Goal: Task Accomplishment & Management: Use online tool/utility

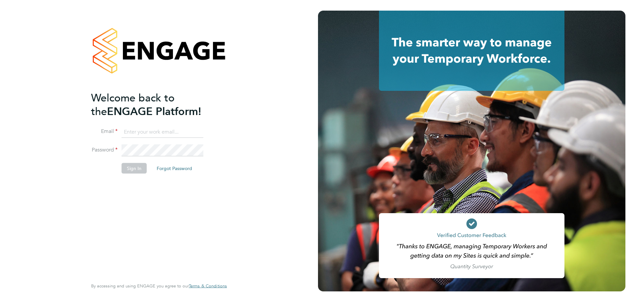
type input "lorraine.smith@wates.co.uk"
click at [140, 168] on button "Sign In" at bounding box center [134, 168] width 25 height 11
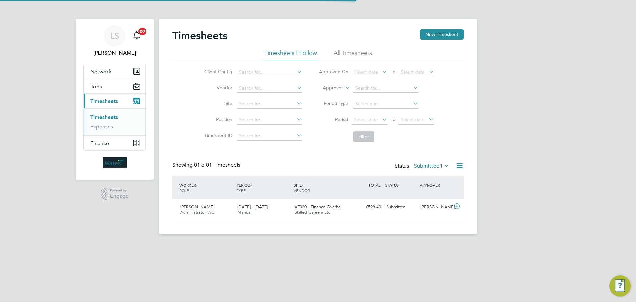
scroll to position [17, 58]
click at [459, 206] on icon at bounding box center [457, 205] width 8 height 5
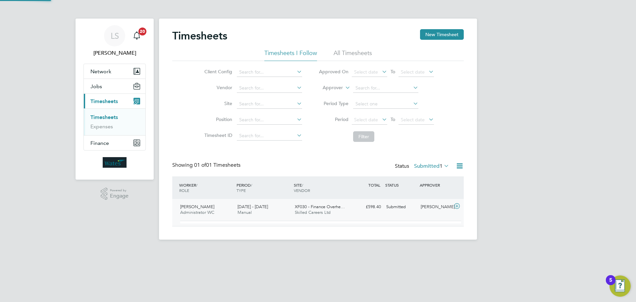
scroll to position [11, 65]
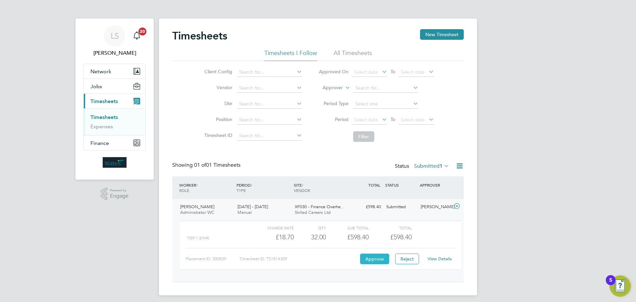
click at [380, 261] on button "Approve" at bounding box center [374, 258] width 29 height 11
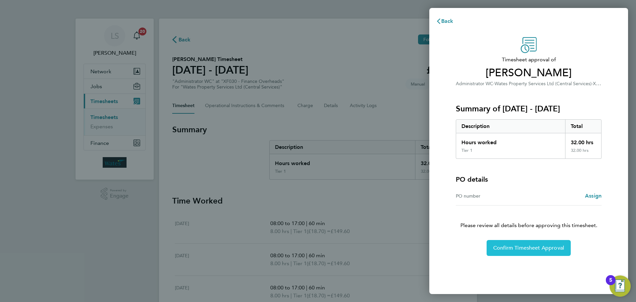
click at [501, 247] on span "Confirm Timesheet Approval" at bounding box center [528, 247] width 71 height 7
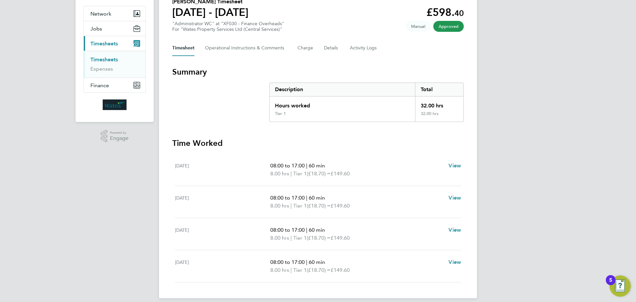
scroll to position [65, 0]
